Goal: Check status: Check status

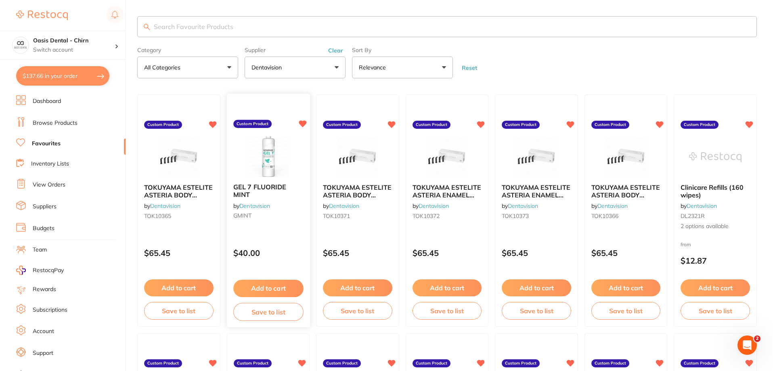
scroll to position [40, 0]
click at [64, 77] on button "$137.66 in your order" at bounding box center [62, 75] width 93 height 19
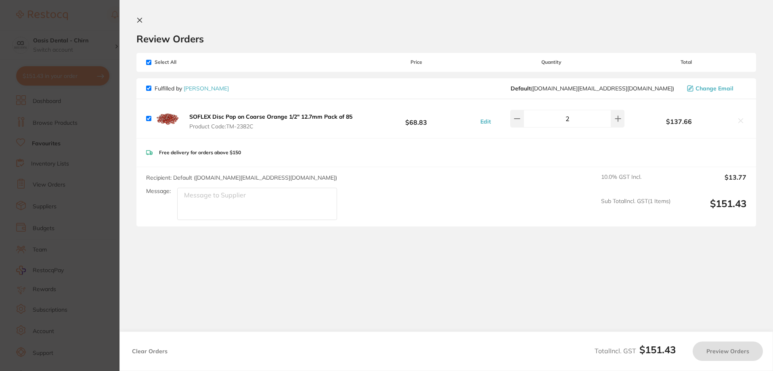
checkbox input "true"
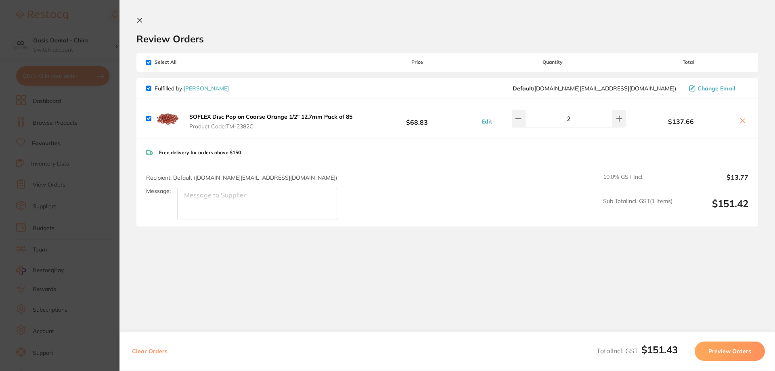
click at [134, 24] on section "Review Orders Your orders are being processed and we will notify you once we ha…" at bounding box center [446, 177] width 655 height 355
drag, startPoint x: 136, startPoint y: 19, endPoint x: 165, endPoint y: 27, distance: 30.2
click at [137, 19] on icon at bounding box center [139, 20] width 6 height 6
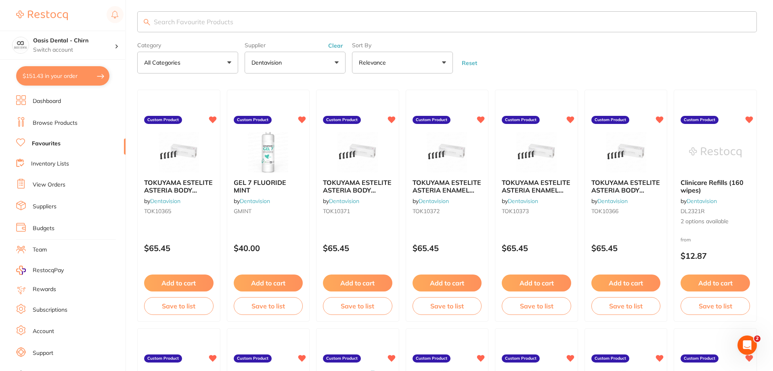
click at [69, 75] on button "$151.43 in your order" at bounding box center [62, 75] width 93 height 19
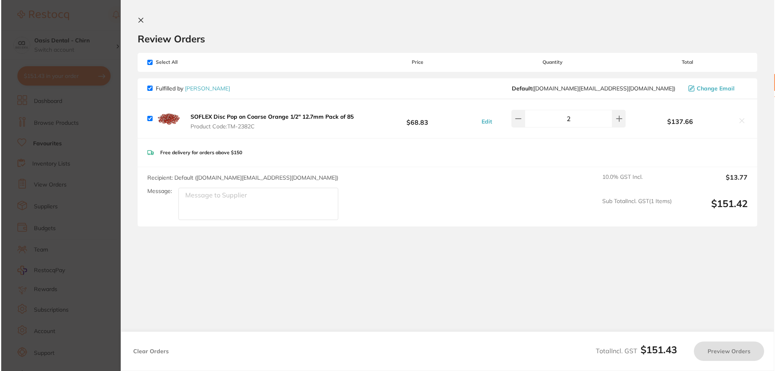
scroll to position [0, 0]
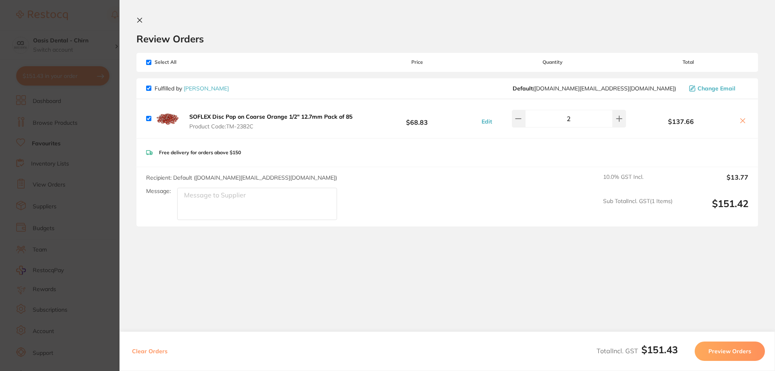
click at [141, 17] on icon at bounding box center [139, 20] width 6 height 6
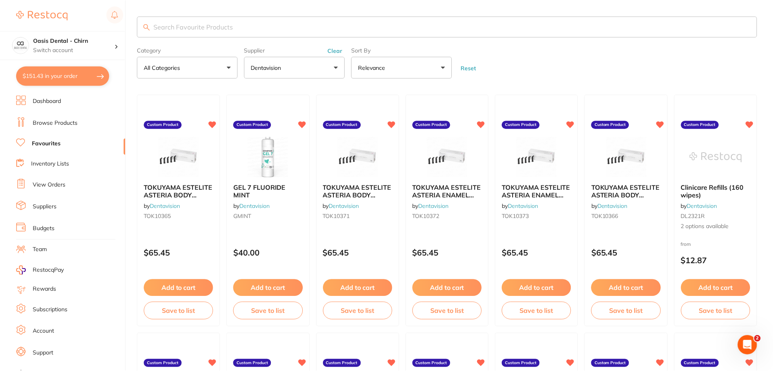
scroll to position [5, 0]
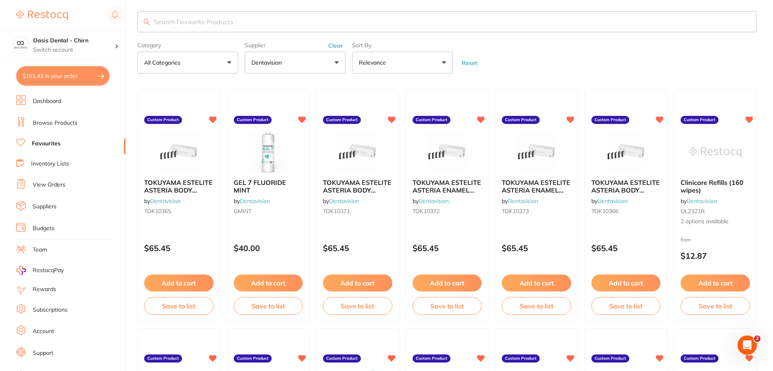
click at [63, 121] on link "Browse Products" at bounding box center [55, 123] width 45 height 8
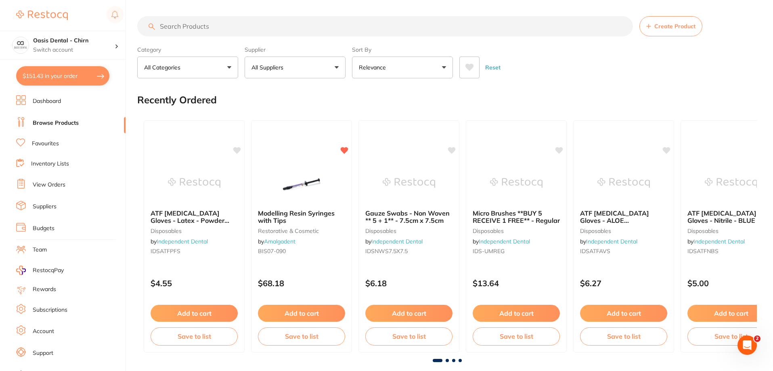
click at [54, 184] on link "View Orders" at bounding box center [49, 185] width 33 height 8
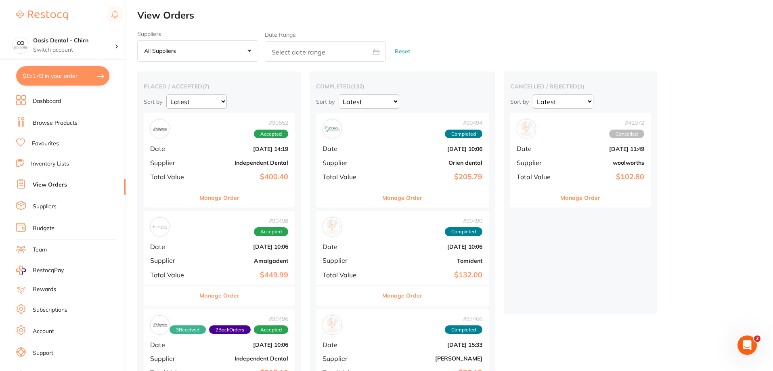
click at [247, 166] on div "# 90652 Accepted Date [DATE] 14:19 Supplier Independent Dental Total Value $400…" at bounding box center [219, 150] width 151 height 75
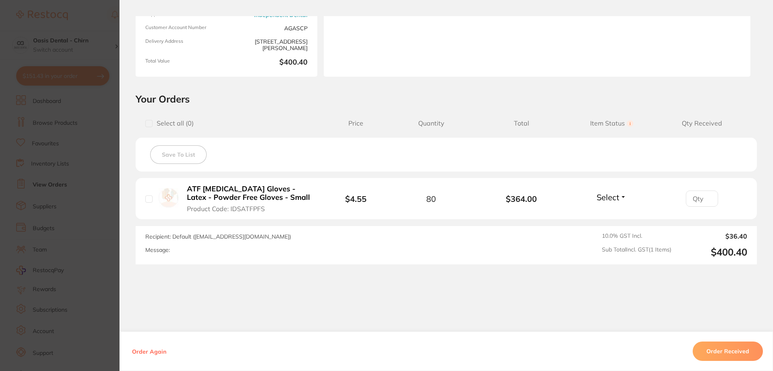
scroll to position [119, 0]
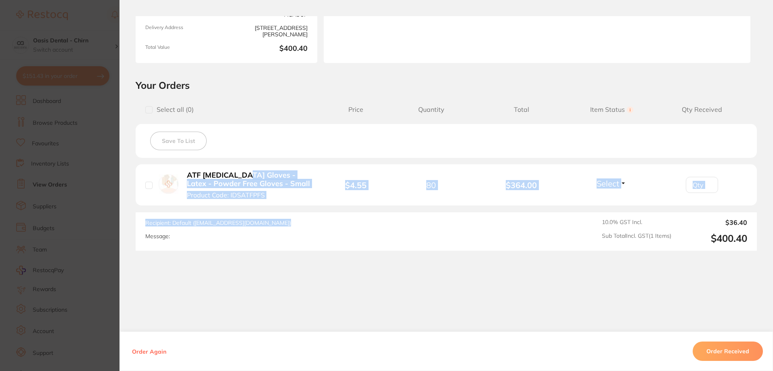
drag, startPoint x: 244, startPoint y: 167, endPoint x: 313, endPoint y: 207, distance: 79.9
click at [313, 207] on div "Select all ( 0 ) Price Quantity Total Item Status You can use this feature to t…" at bounding box center [446, 174] width 621 height 151
click at [328, 219] on div "Recipient: Default ( [EMAIL_ADDRESS][DOMAIN_NAME] ) Message:" at bounding box center [325, 231] width 361 height 25
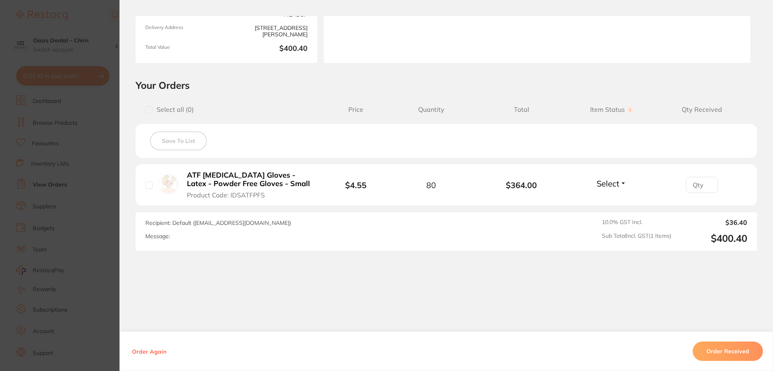
click at [448, 188] on div "80" at bounding box center [431, 184] width 90 height 9
drag, startPoint x: 448, startPoint y: 188, endPoint x: 401, endPoint y: 182, distance: 47.1
click at [401, 182] on div "80" at bounding box center [431, 184] width 90 height 9
click at [471, 235] on div "Message:" at bounding box center [325, 236] width 361 height 7
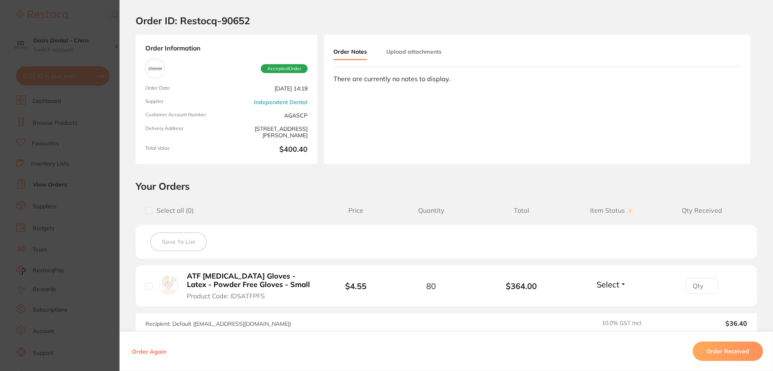
scroll to position [0, 0]
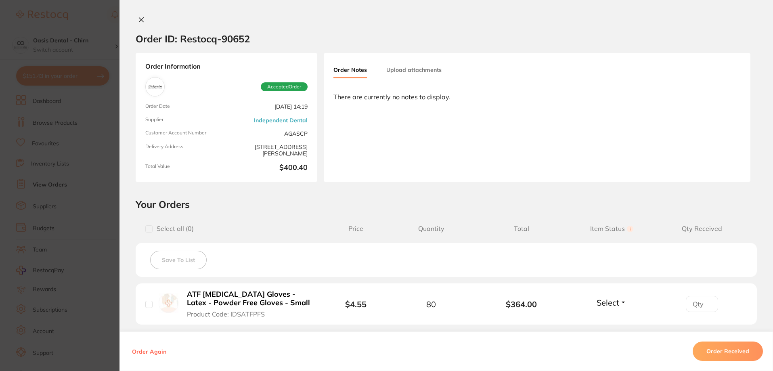
click at [696, 303] on input "number" at bounding box center [702, 304] width 32 height 16
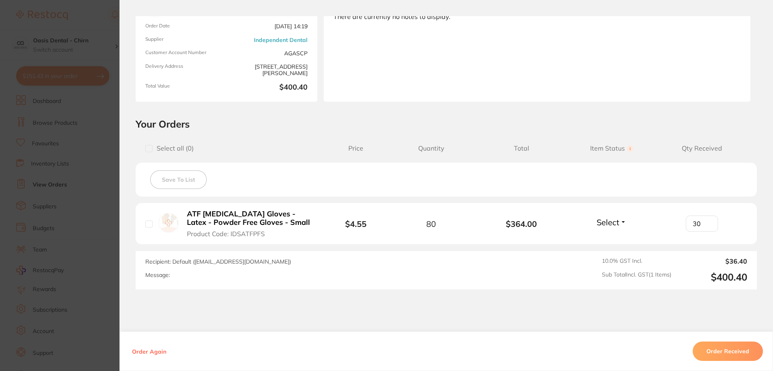
scroll to position [81, 0]
type input "30"
click at [732, 352] on button "Order Received" at bounding box center [727, 350] width 70 height 19
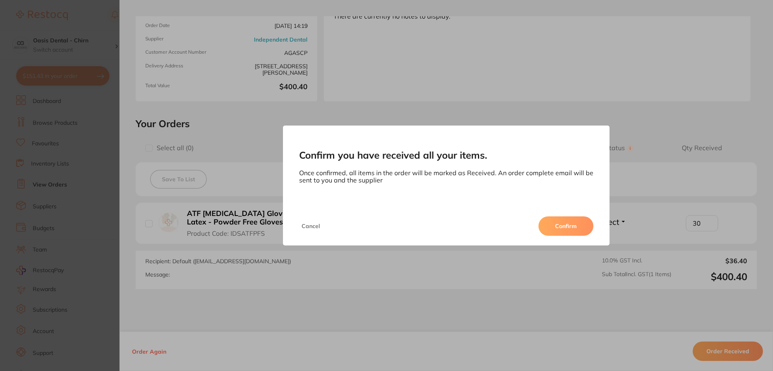
click at [572, 227] on button "Confirm" at bounding box center [565, 225] width 55 height 19
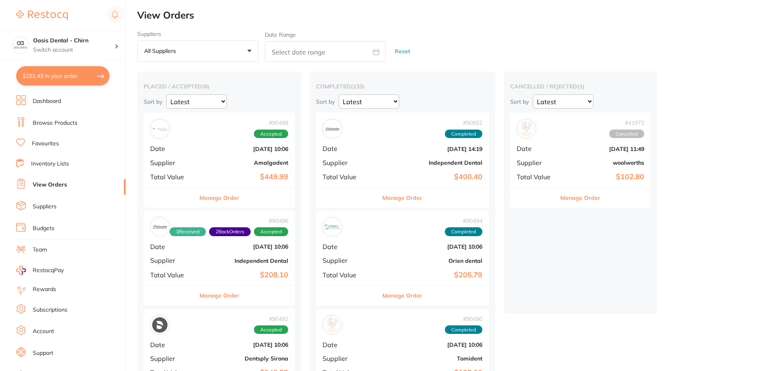
click at [393, 164] on b "Independent Dental" at bounding box center [431, 162] width 102 height 6
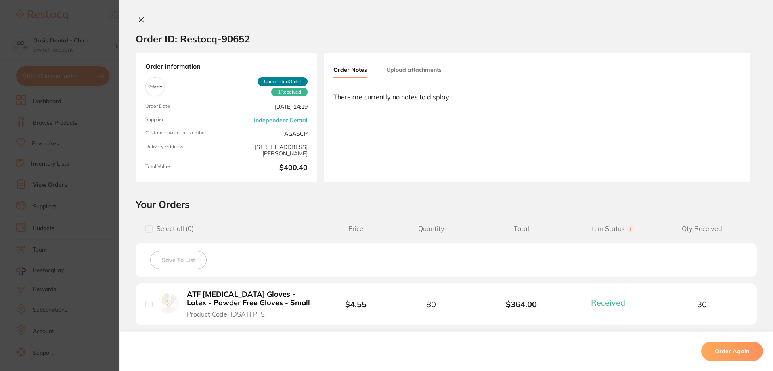
click at [146, 305] on input "checkbox" at bounding box center [148, 304] width 7 height 7
click at [145, 301] on input "checkbox" at bounding box center [148, 304] width 7 height 7
checkbox input "false"
click at [138, 20] on icon at bounding box center [141, 20] width 6 height 6
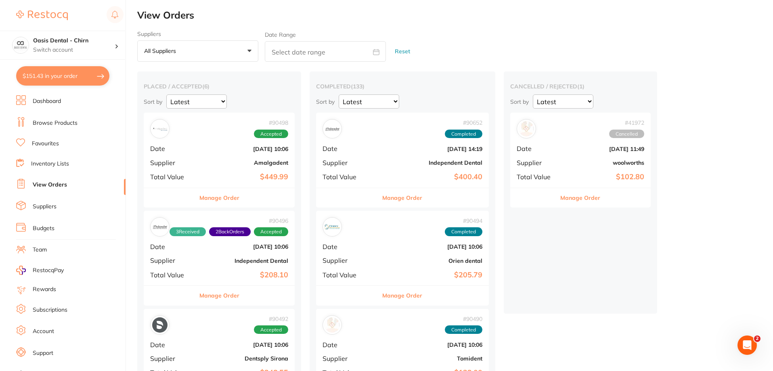
click at [245, 165] on b "Amalgadent" at bounding box center [245, 162] width 88 height 6
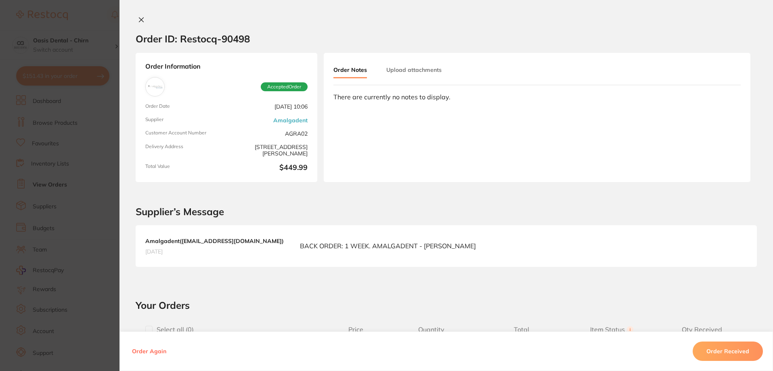
click at [138, 20] on icon at bounding box center [141, 20] width 6 height 6
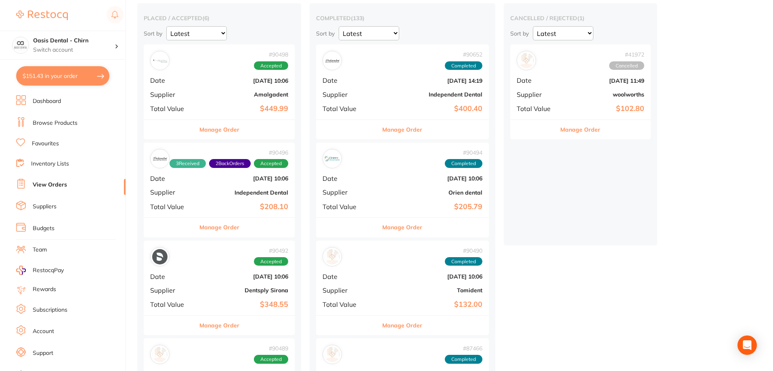
scroll to position [81, 0]
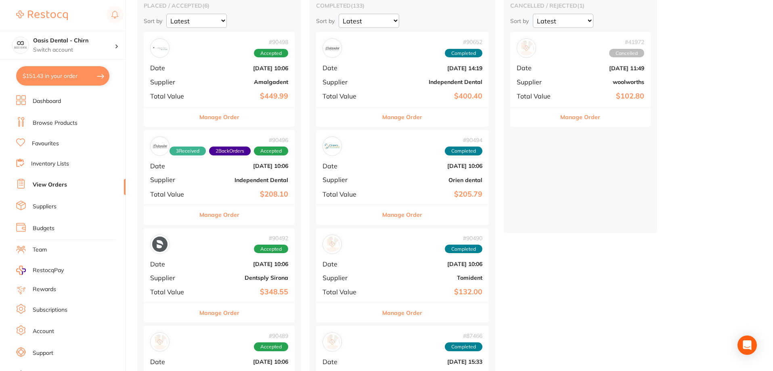
click at [280, 193] on b "$208.10" at bounding box center [245, 194] width 88 height 8
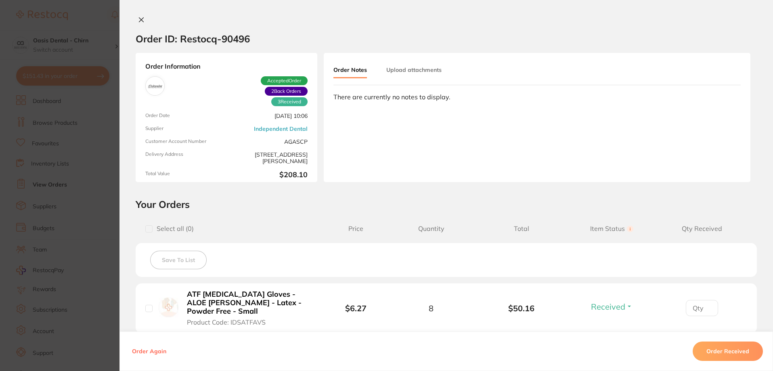
click at [138, 21] on icon at bounding box center [141, 20] width 6 height 6
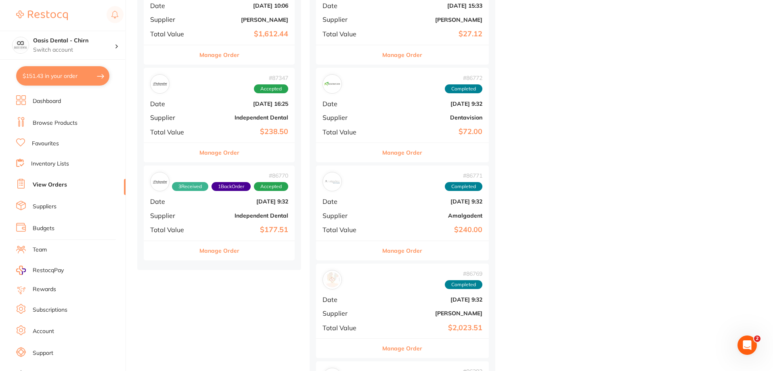
scroll to position [444, 0]
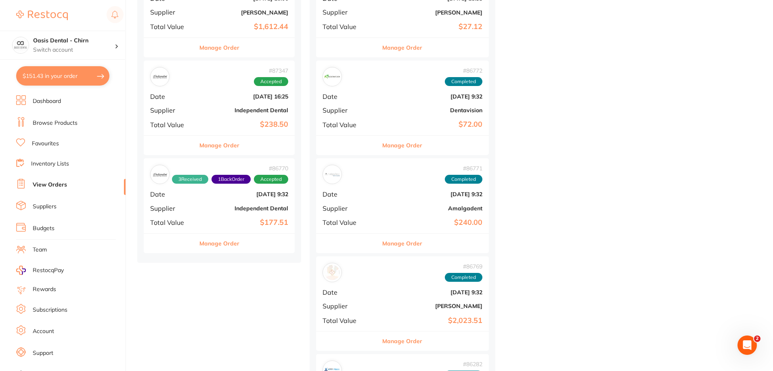
click at [274, 207] on b "Independent Dental" at bounding box center [245, 208] width 88 height 6
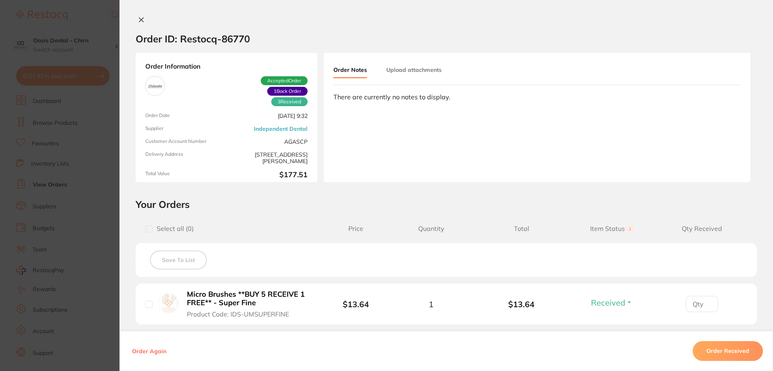
click at [142, 23] on button at bounding box center [141, 20] width 11 height 8
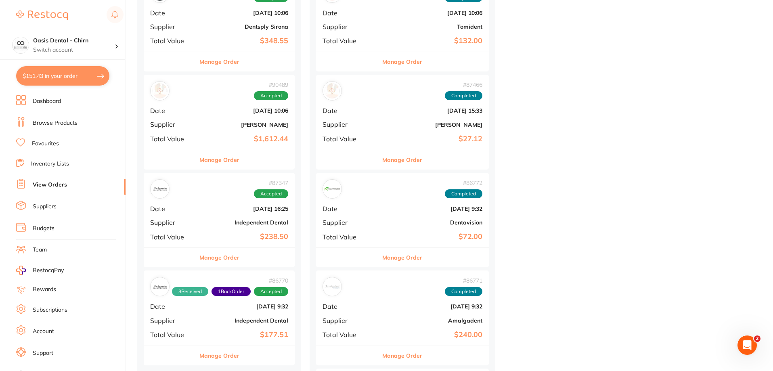
scroll to position [282, 0]
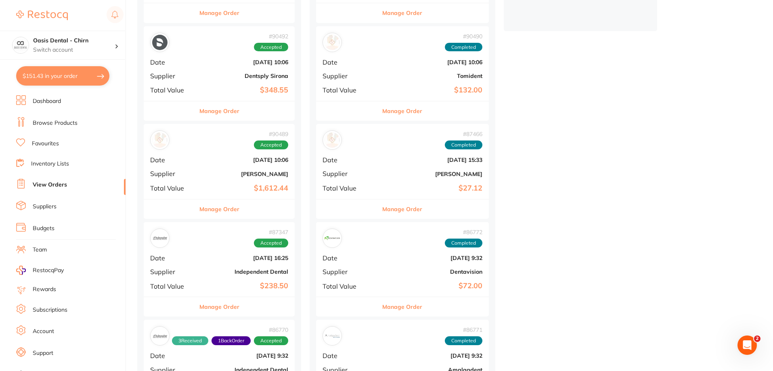
click at [280, 70] on div "# 90492 Accepted Date [DATE] 10:06 Supplier Dentsply Sirona Total Value $348.55" at bounding box center [219, 63] width 151 height 75
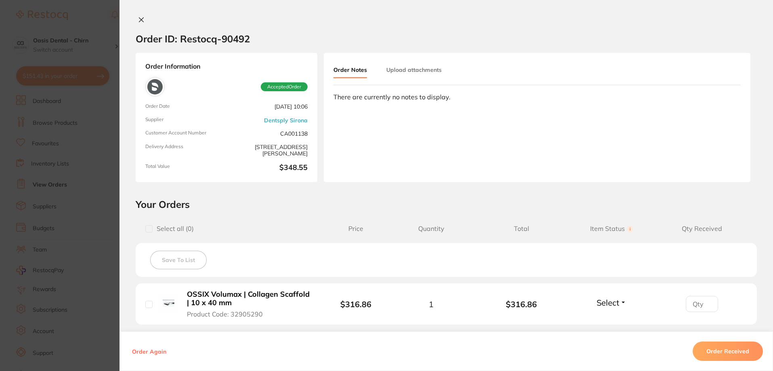
click at [618, 302] on button "Select" at bounding box center [611, 302] width 35 height 10
drag, startPoint x: 606, startPoint y: 315, endPoint x: 631, endPoint y: 320, distance: 25.4
click at [606, 295] on button "Received" at bounding box center [611, 295] width 21 height 0
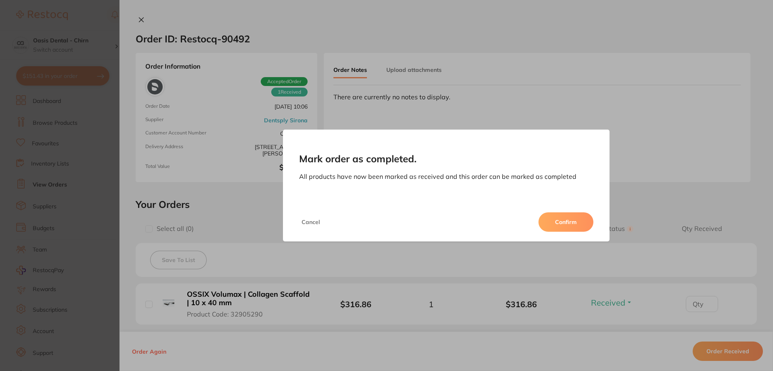
click at [578, 227] on button "Confirm" at bounding box center [565, 221] width 55 height 19
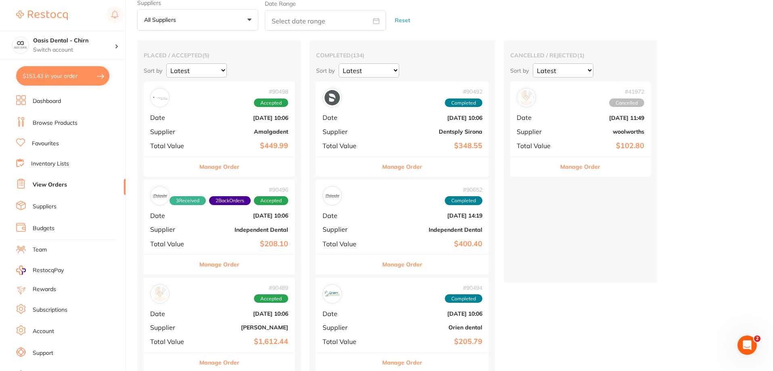
scroll to position [40, 0]
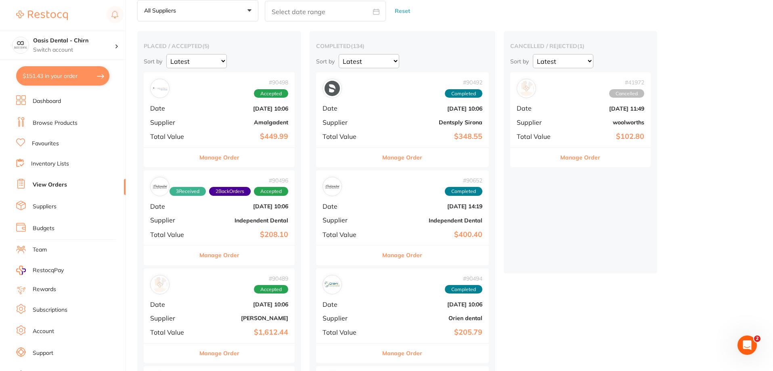
drag, startPoint x: 237, startPoint y: 230, endPoint x: 342, endPoint y: 204, distance: 108.5
click at [237, 230] on b "$208.10" at bounding box center [245, 234] width 88 height 8
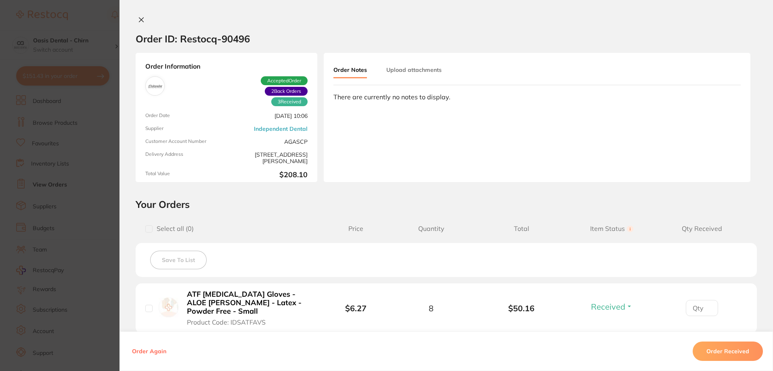
click at [136, 19] on button at bounding box center [141, 20] width 11 height 8
